Goal: Transaction & Acquisition: Subscribe to service/newsletter

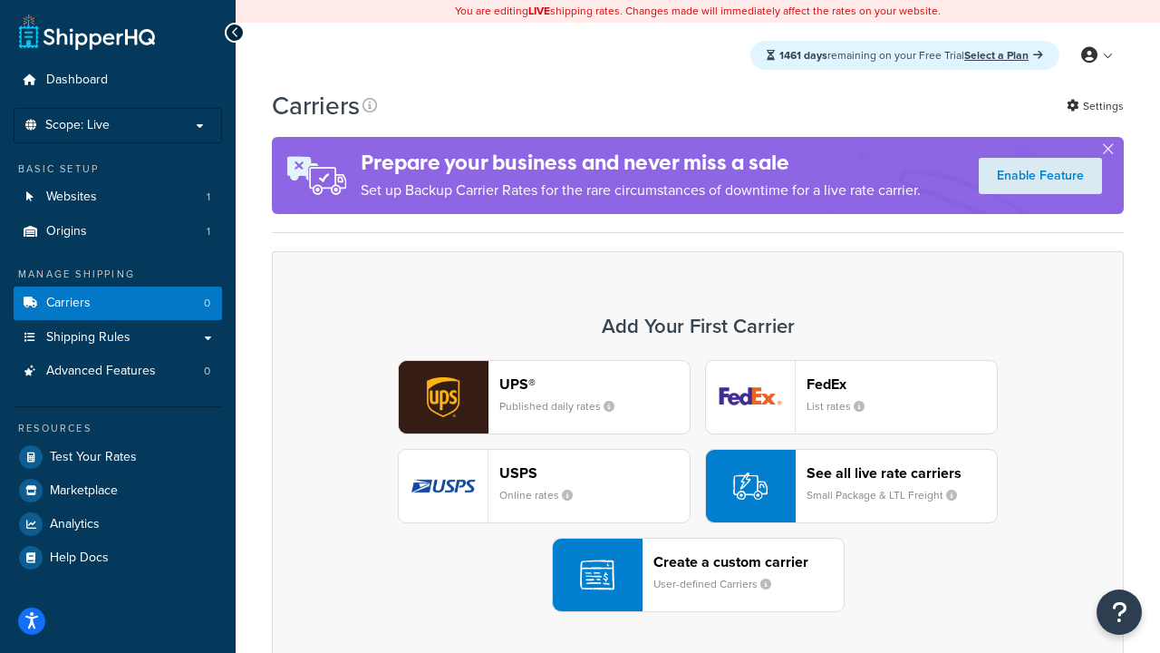
click at [698, 486] on div "UPS® Published daily rates FedEx List rates USPS Online rates See all live rate…" at bounding box center [698, 486] width 814 height 252
click at [902, 383] on header "FedEx" at bounding box center [902, 383] width 190 height 17
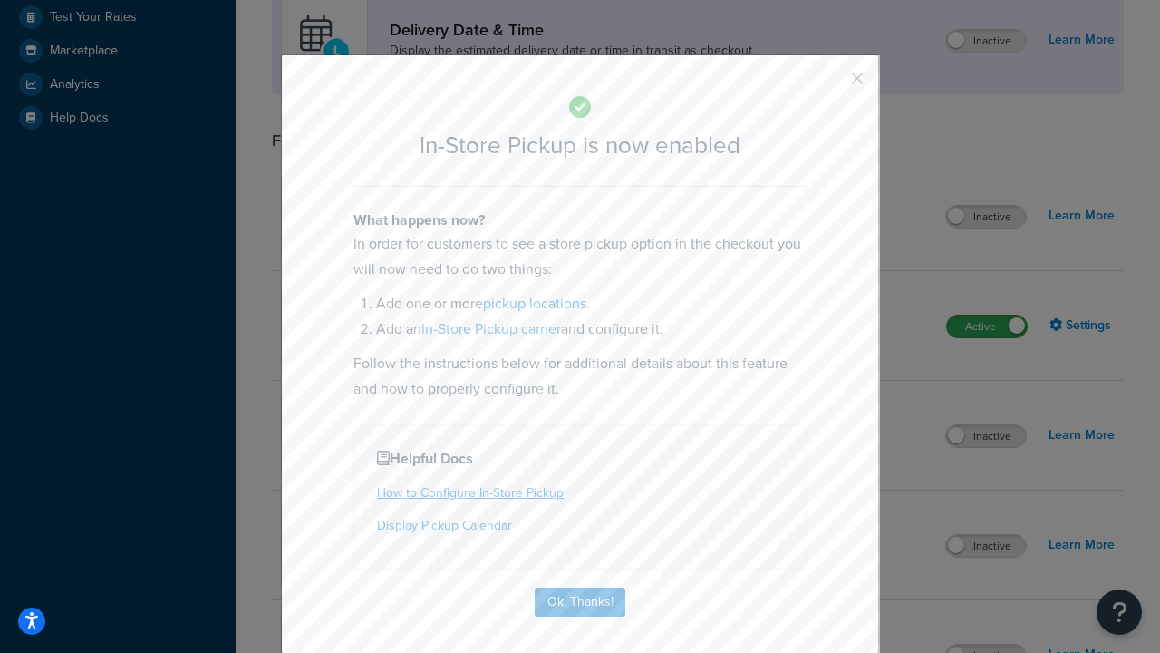
scroll to position [509, 0]
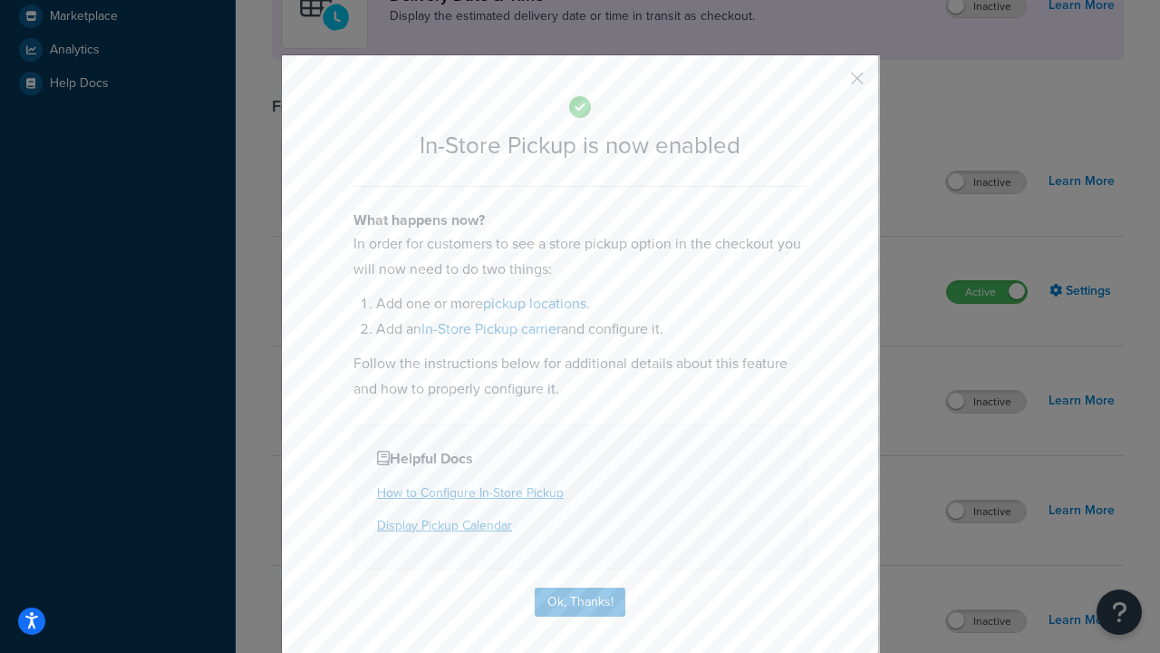
click at [830, 84] on button "button" at bounding box center [831, 84] width 5 height 5
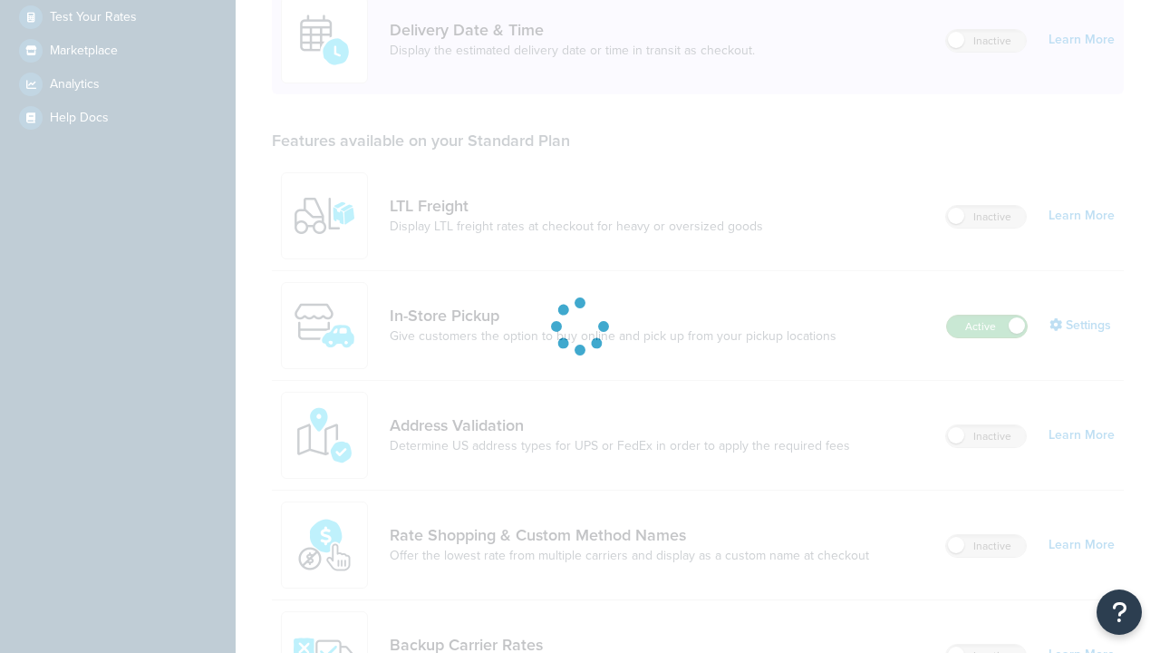
click at [987, 315] on label "Active" at bounding box center [987, 326] width 80 height 22
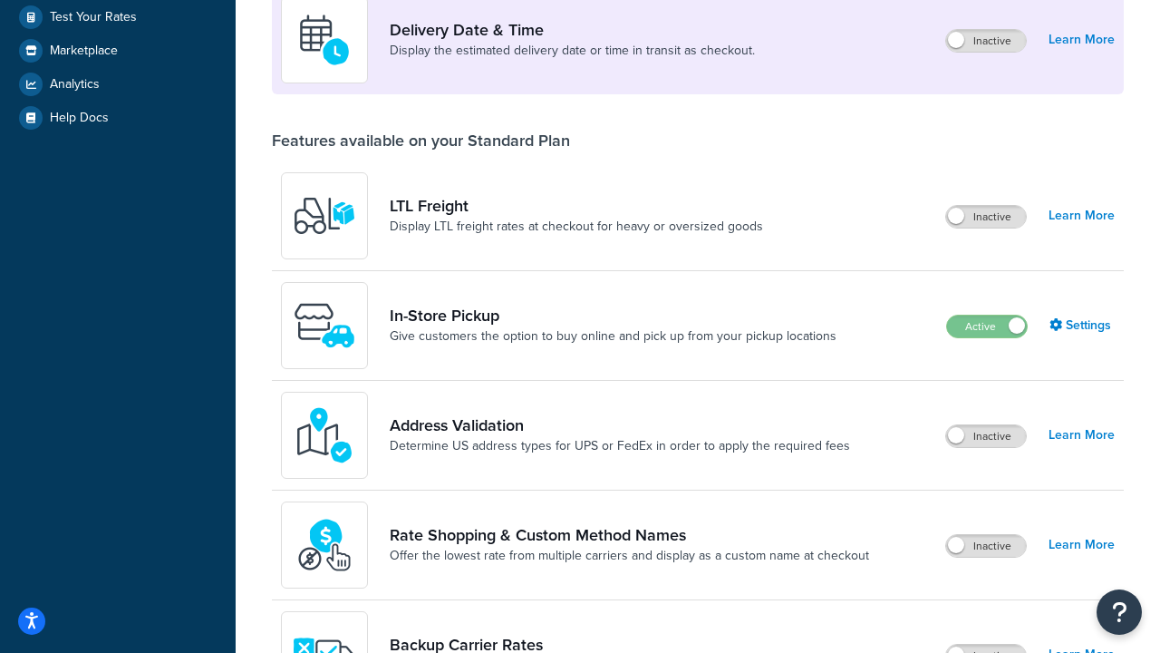
scroll to position [790, 0]
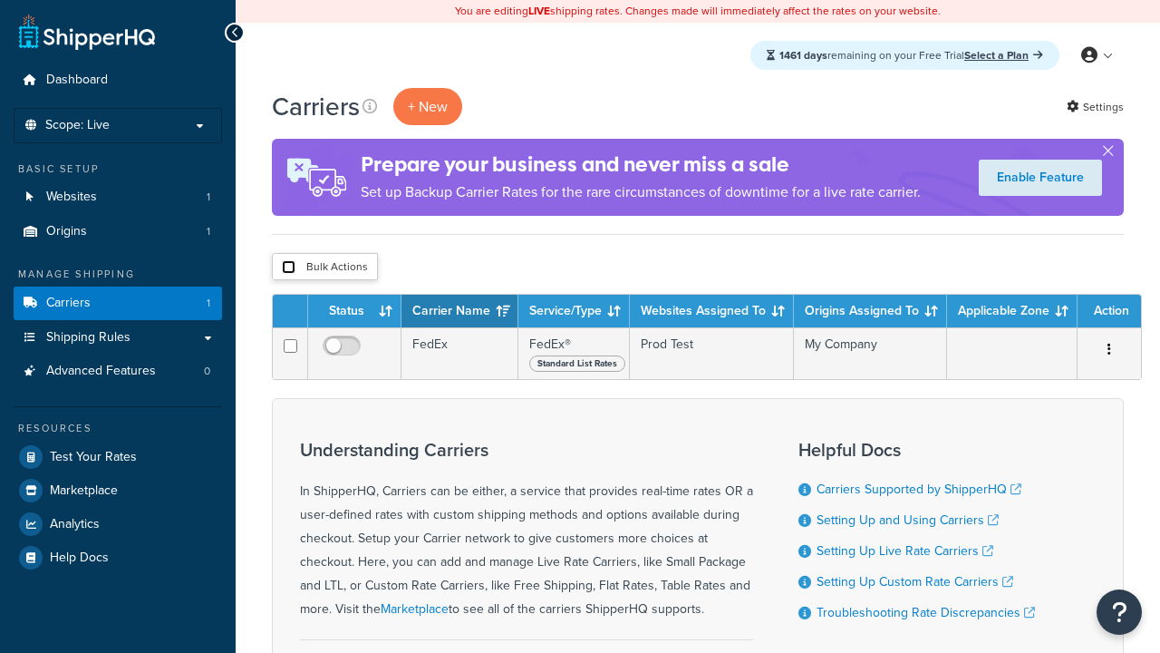
click at [288, 267] on input "checkbox" at bounding box center [289, 267] width 14 height 14
checkbox input "true"
click at [0, 0] on button "Delete" at bounding box center [0, 0] width 0 height 0
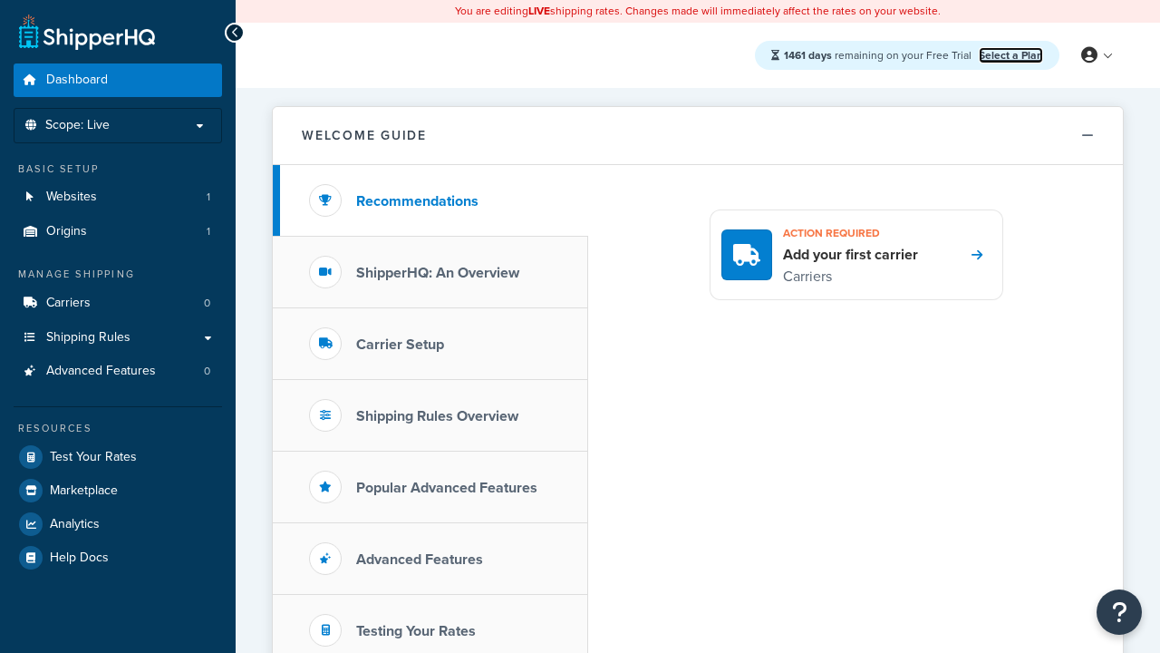
click at [1011, 54] on link "Select a Plan" at bounding box center [1011, 55] width 64 height 16
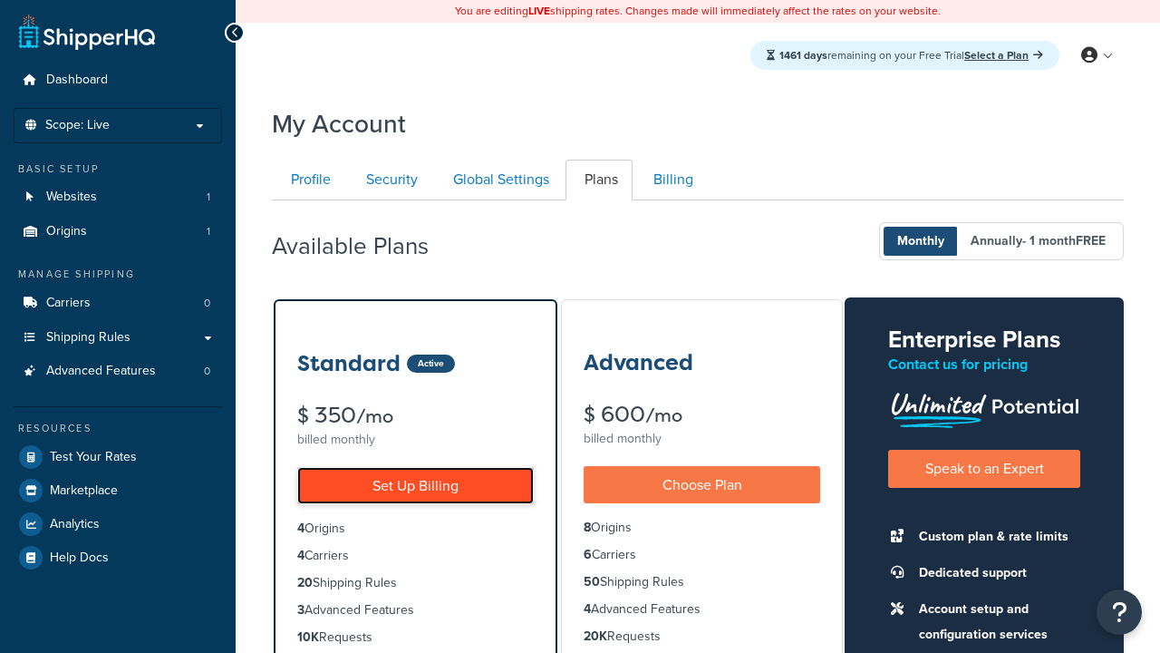
click at [415, 485] on link "Set Up Billing" at bounding box center [415, 485] width 237 height 37
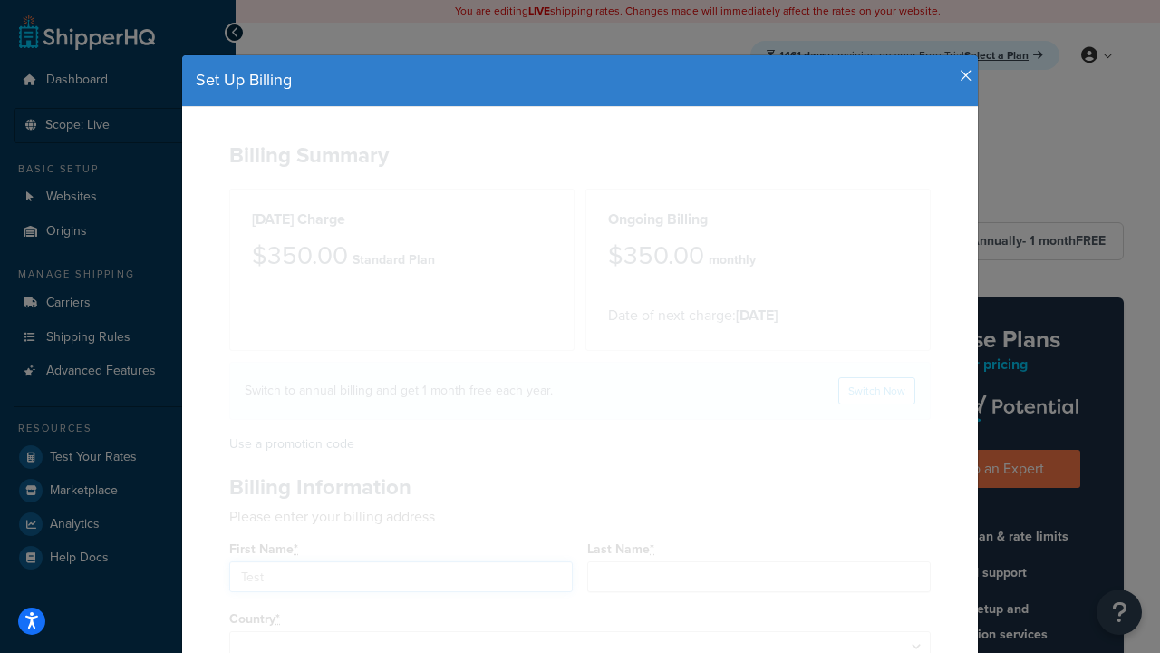
type input "Test"
type input "[STREET_ADDRESS]"
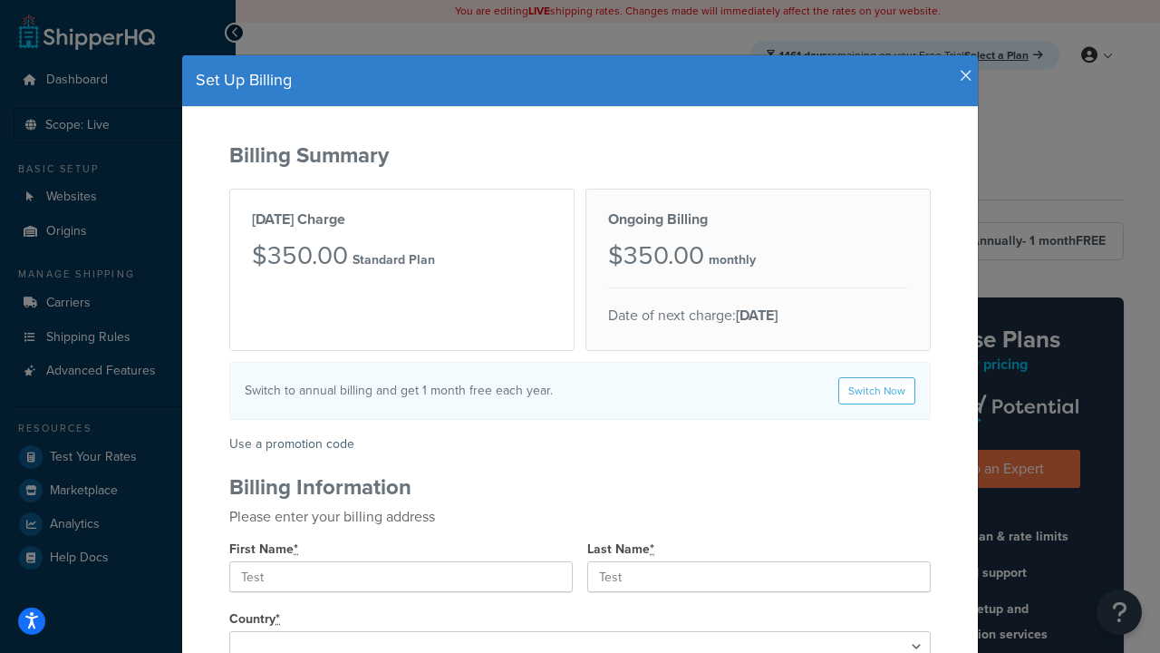
type input "[GEOGRAPHIC_DATA]"
type input "78628"
select select "1000"
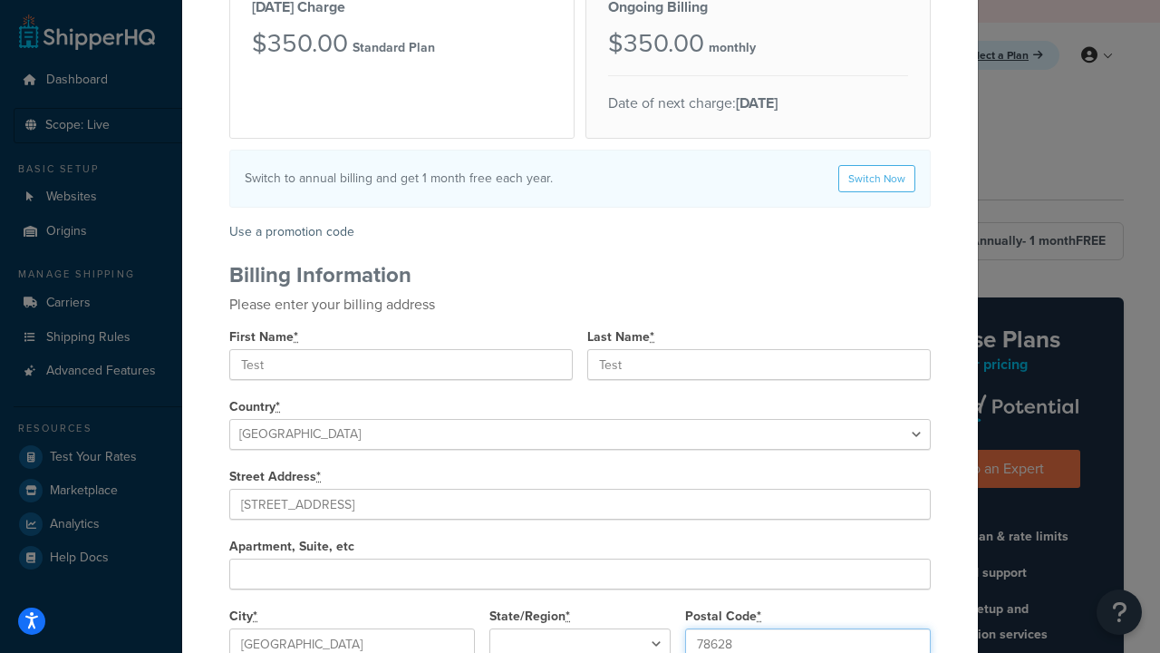
select select "[GEOGRAPHIC_DATA]"
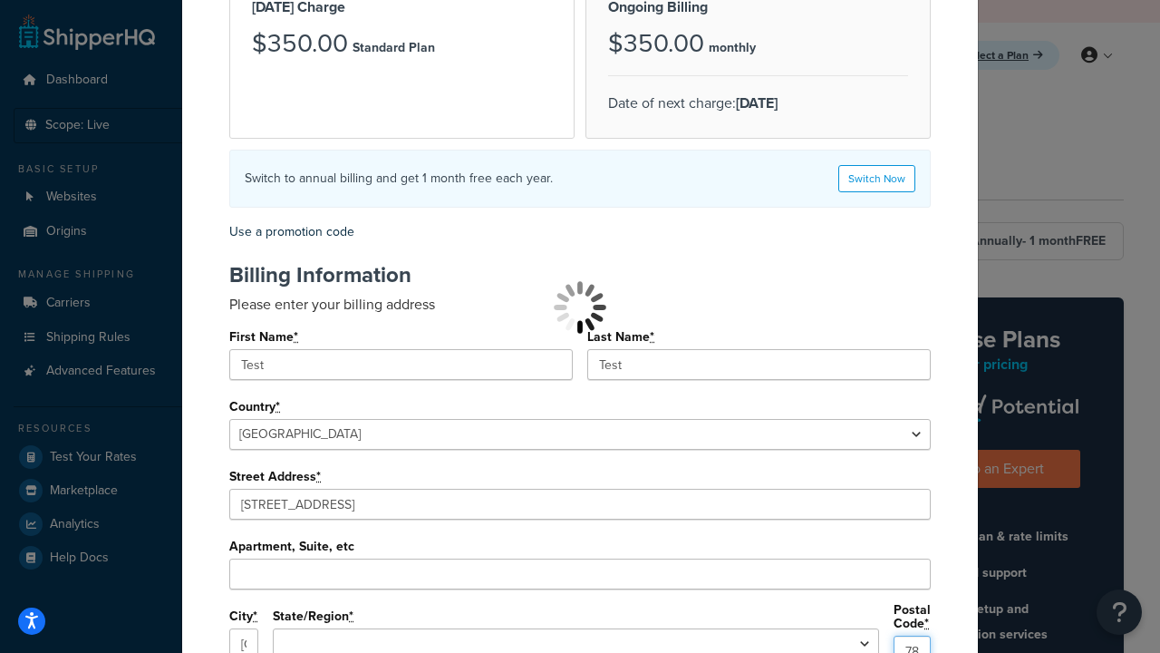
type input "78628"
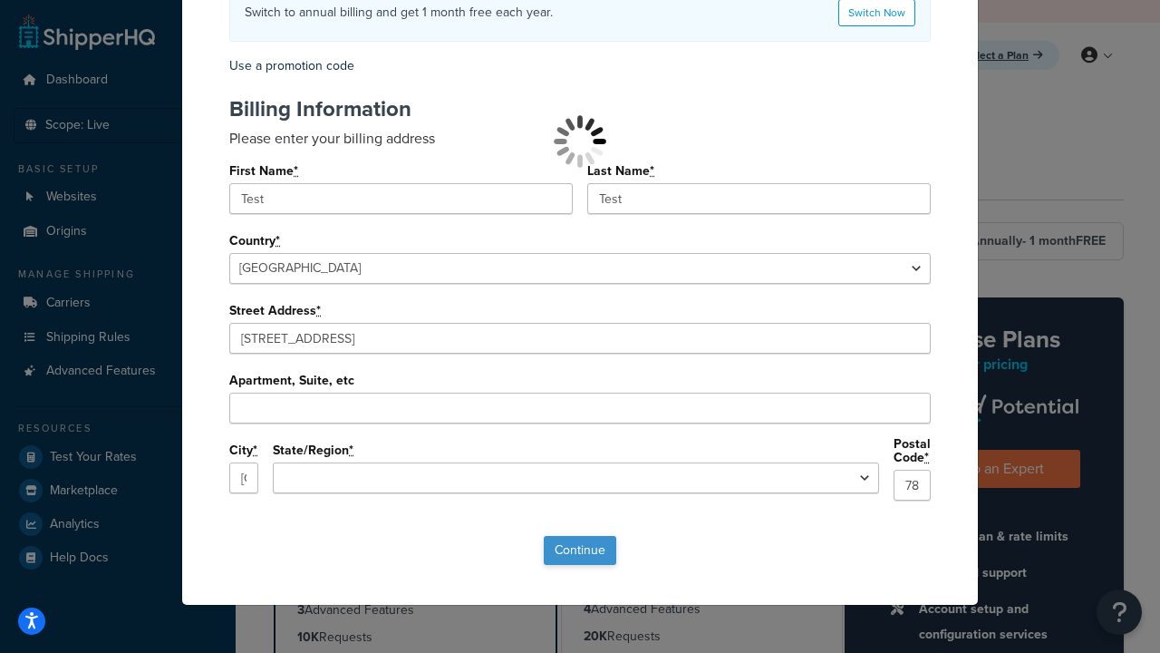
select select
